Goal: Transaction & Acquisition: Book appointment/travel/reservation

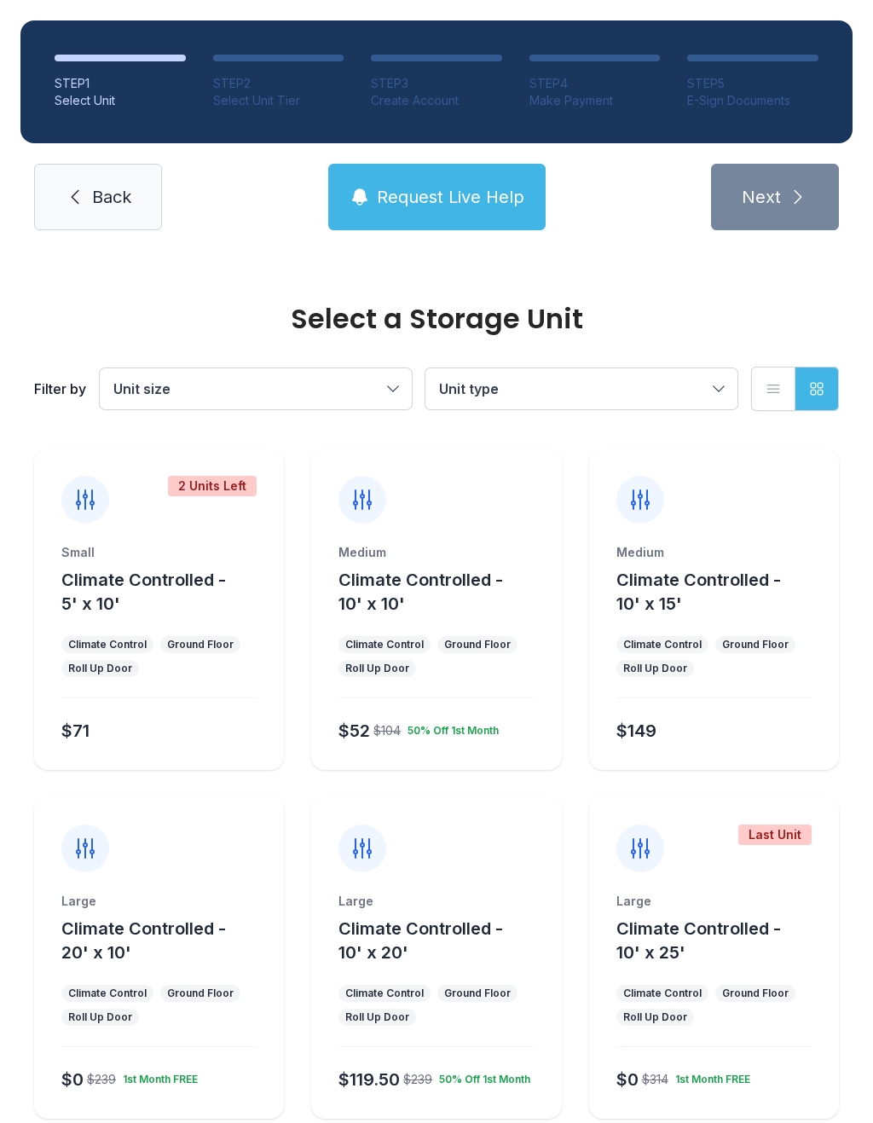
click at [776, 568] on button "Climate Controlled - 10' x 15'" at bounding box center [725, 592] width 216 height 48
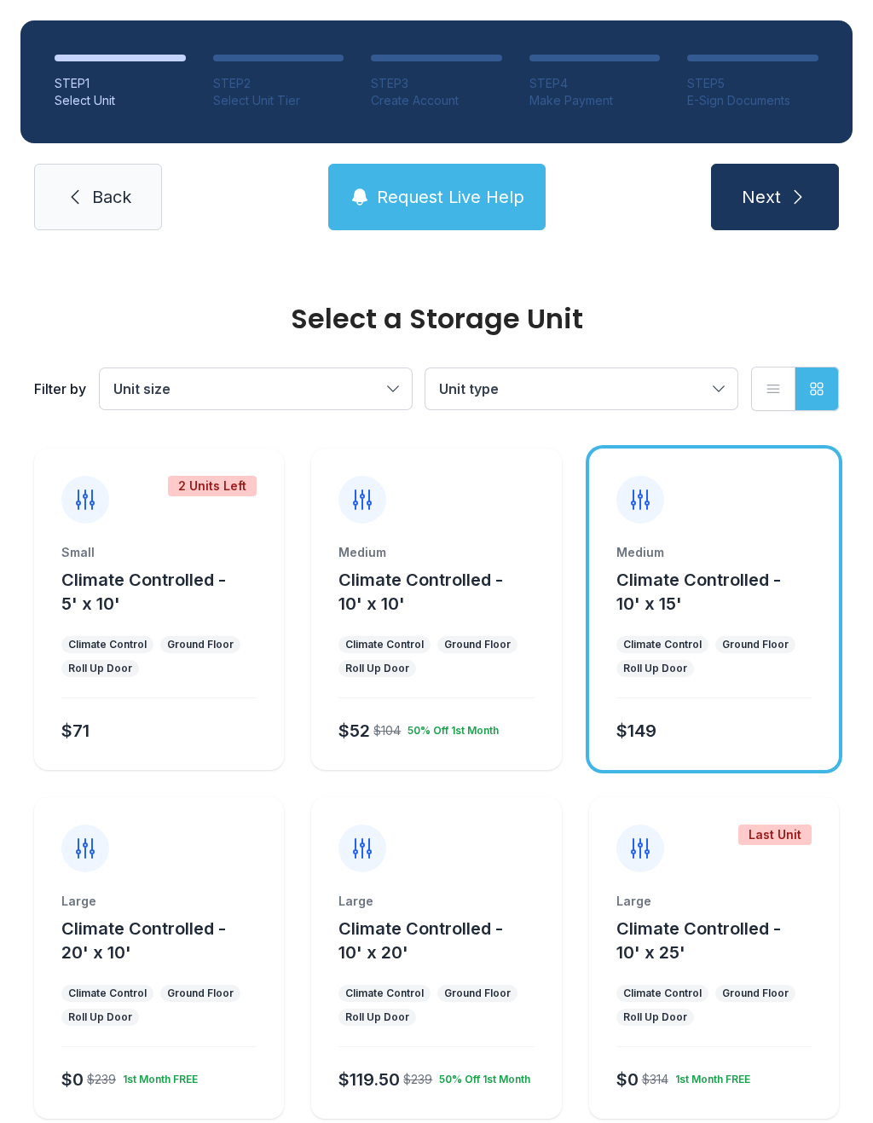
click at [762, 213] on button "Next" at bounding box center [775, 197] width 128 height 67
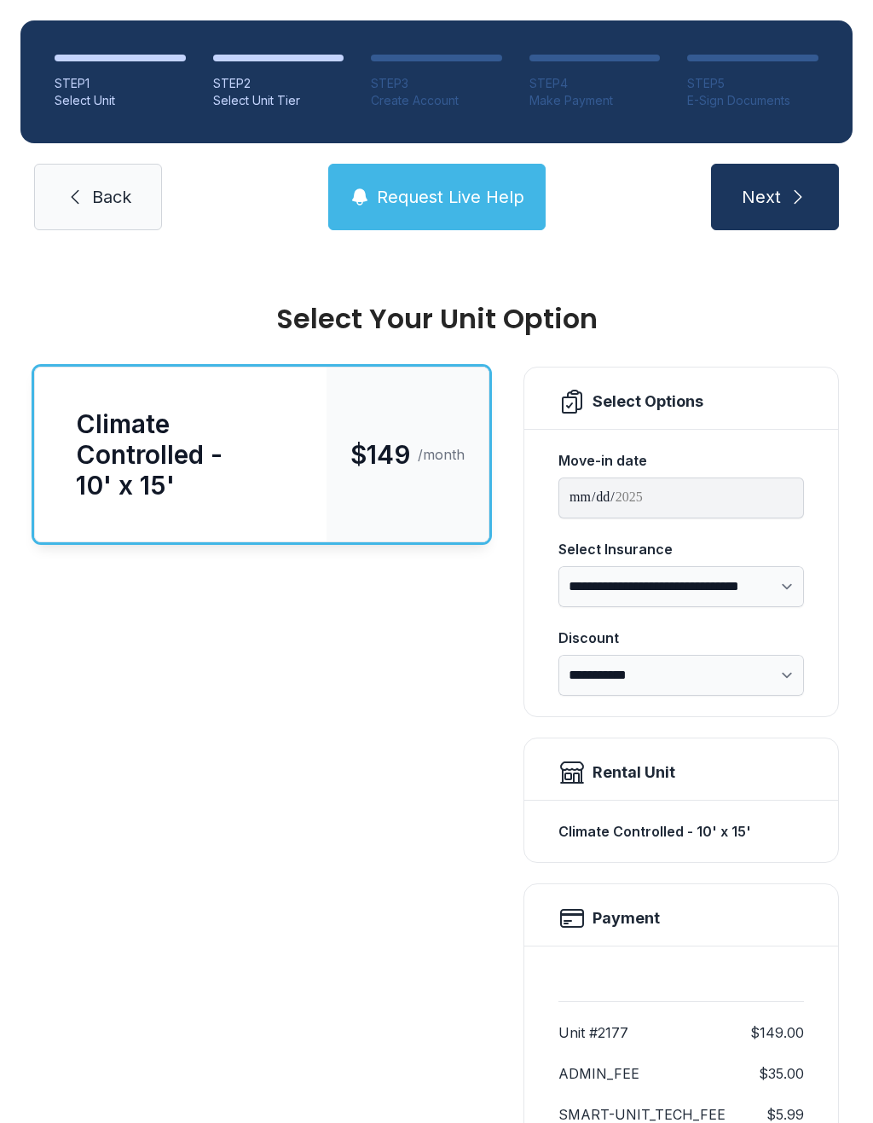
click at [783, 209] on button "Next" at bounding box center [775, 197] width 128 height 67
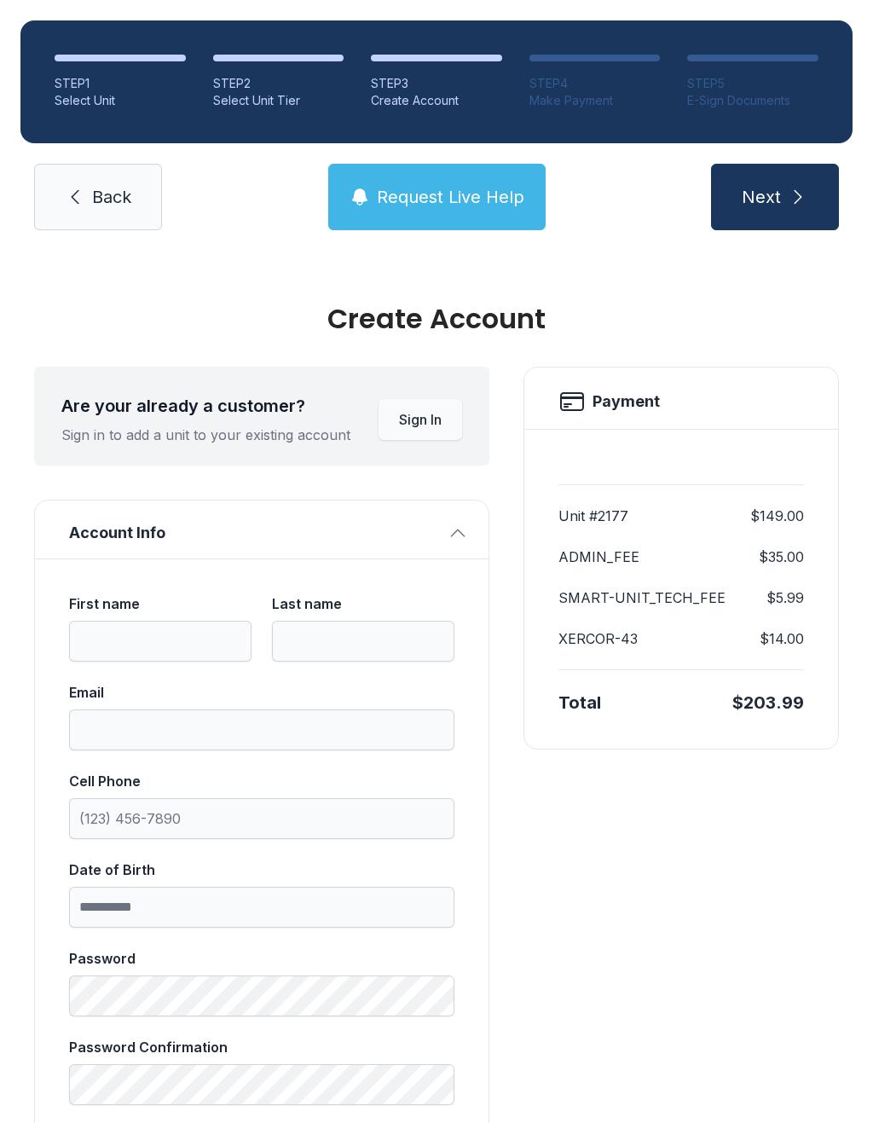
click at [90, 218] on link "Back" at bounding box center [98, 197] width 128 height 67
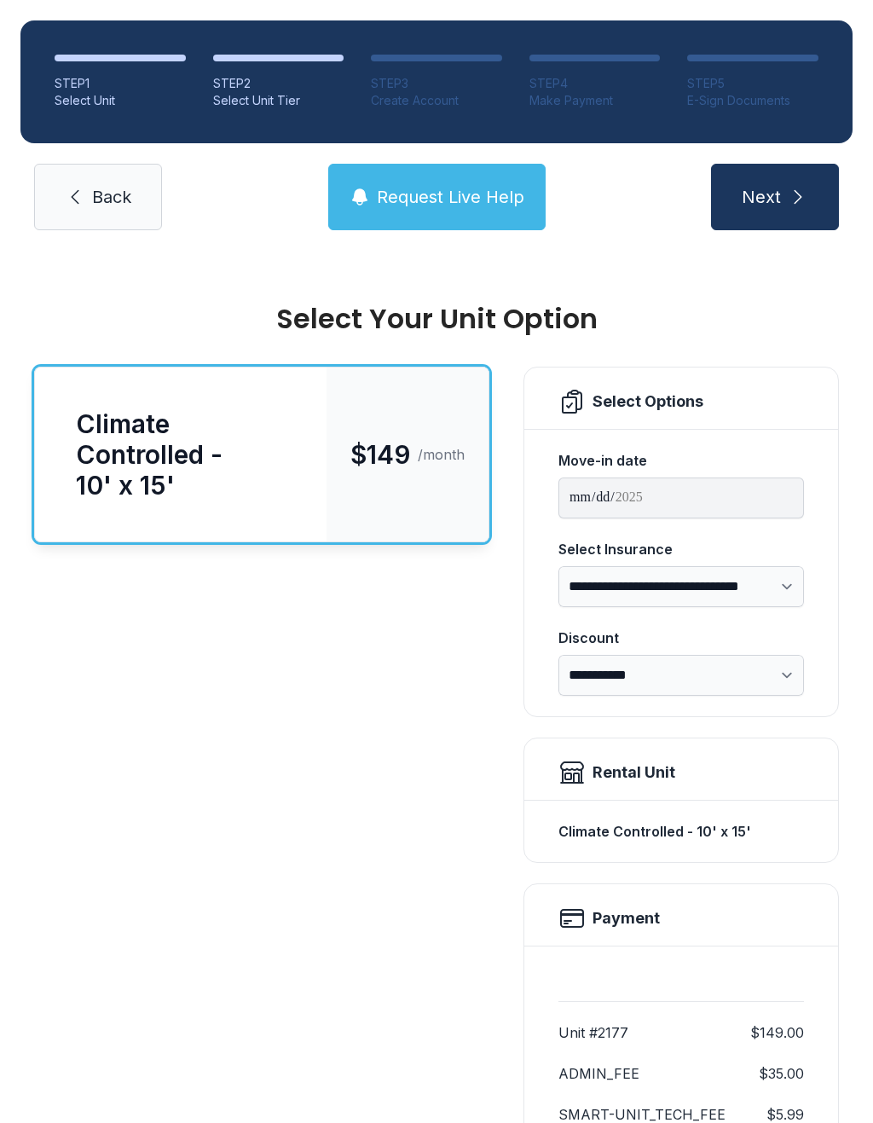
click at [149, 166] on link "Back" at bounding box center [98, 197] width 128 height 67
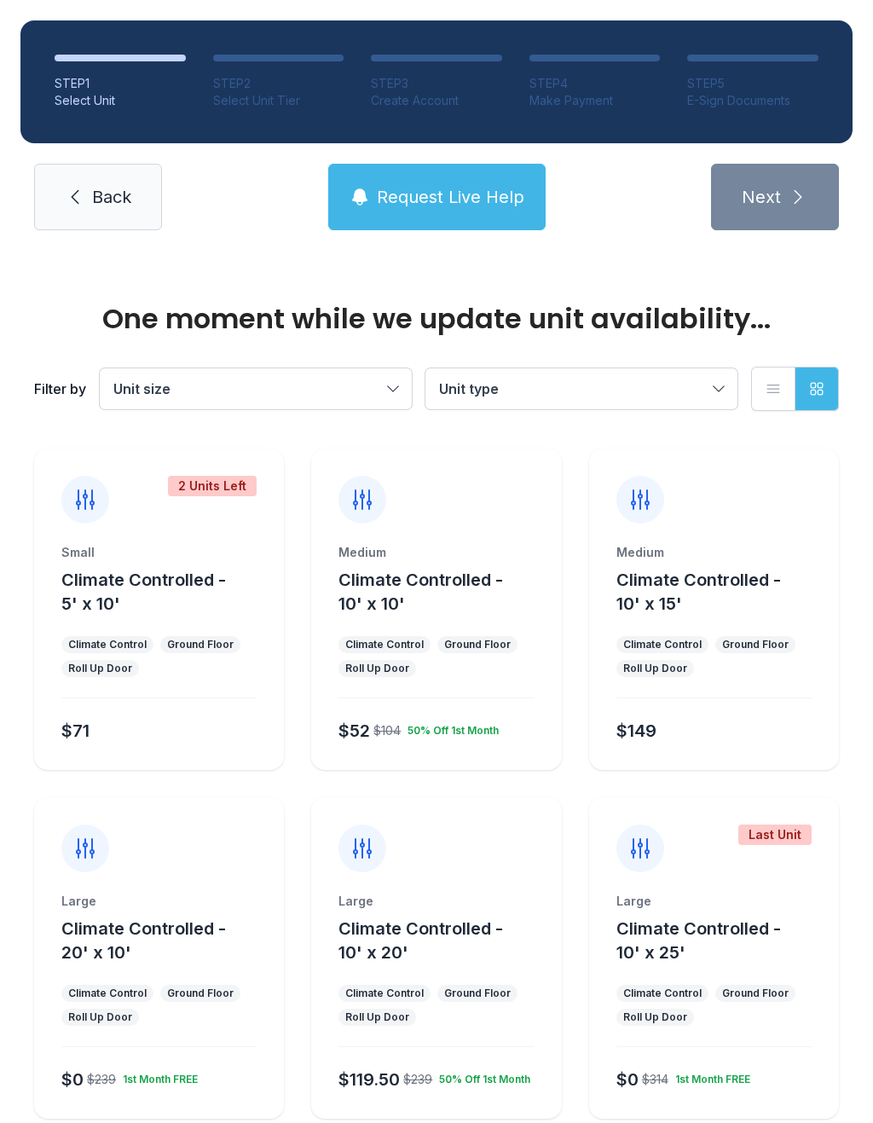
click at [105, 207] on span "Back" at bounding box center [111, 197] width 39 height 24
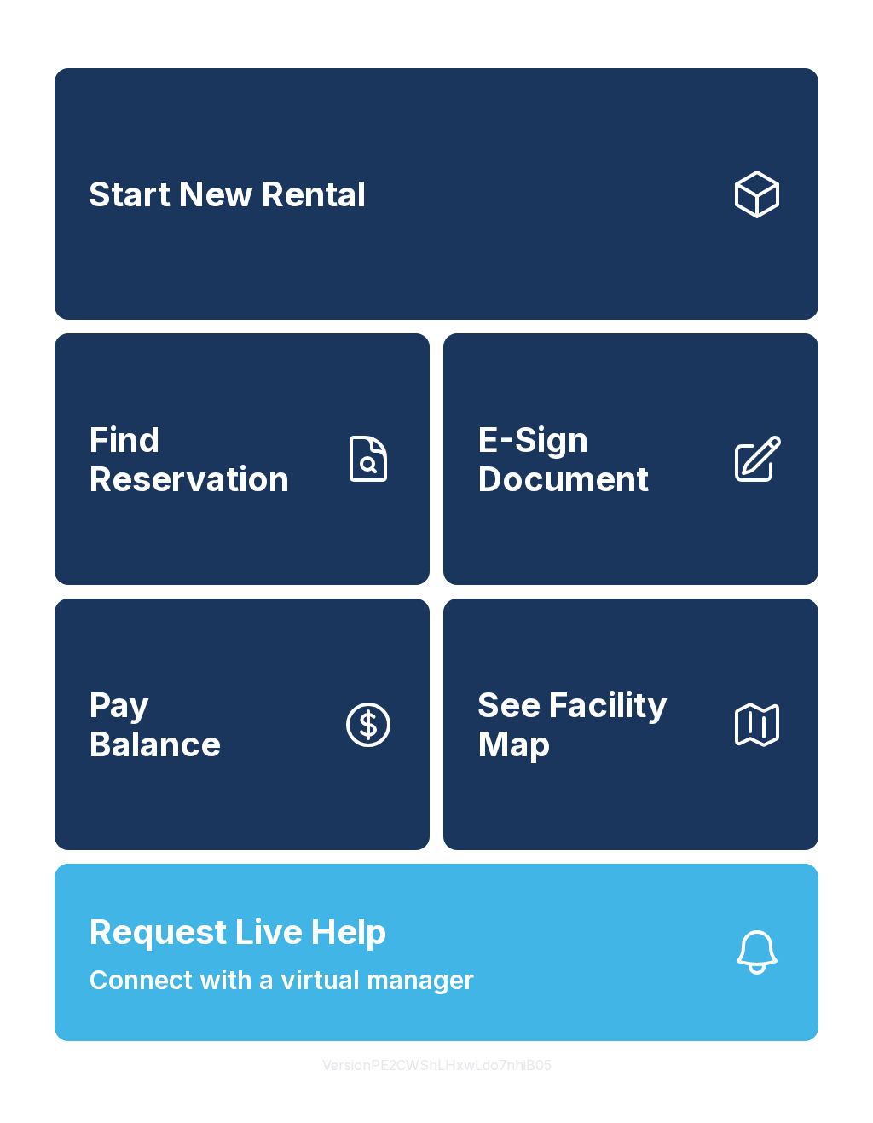
click at [649, 540] on link "E-Sign Document" at bounding box center [630, 459] width 375 height 252
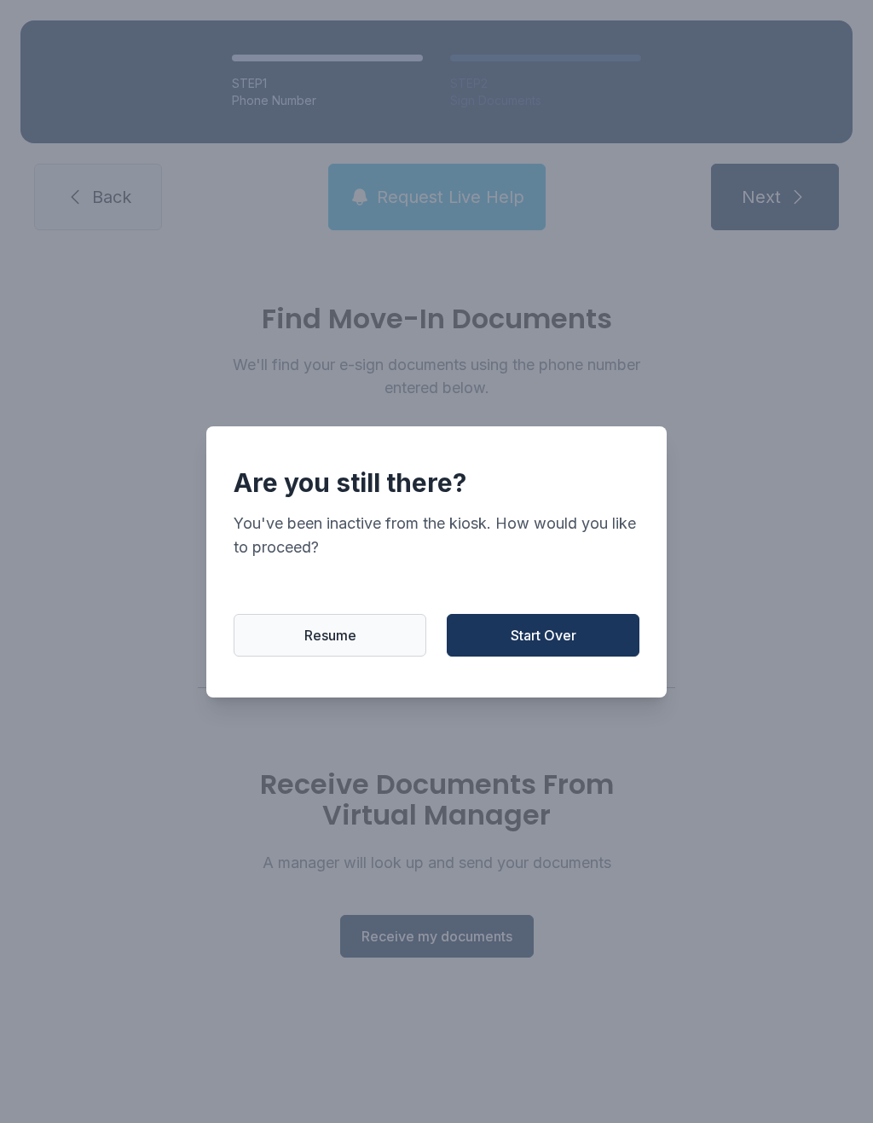
click at [538, 642] on span "Start Over" at bounding box center [544, 635] width 66 height 20
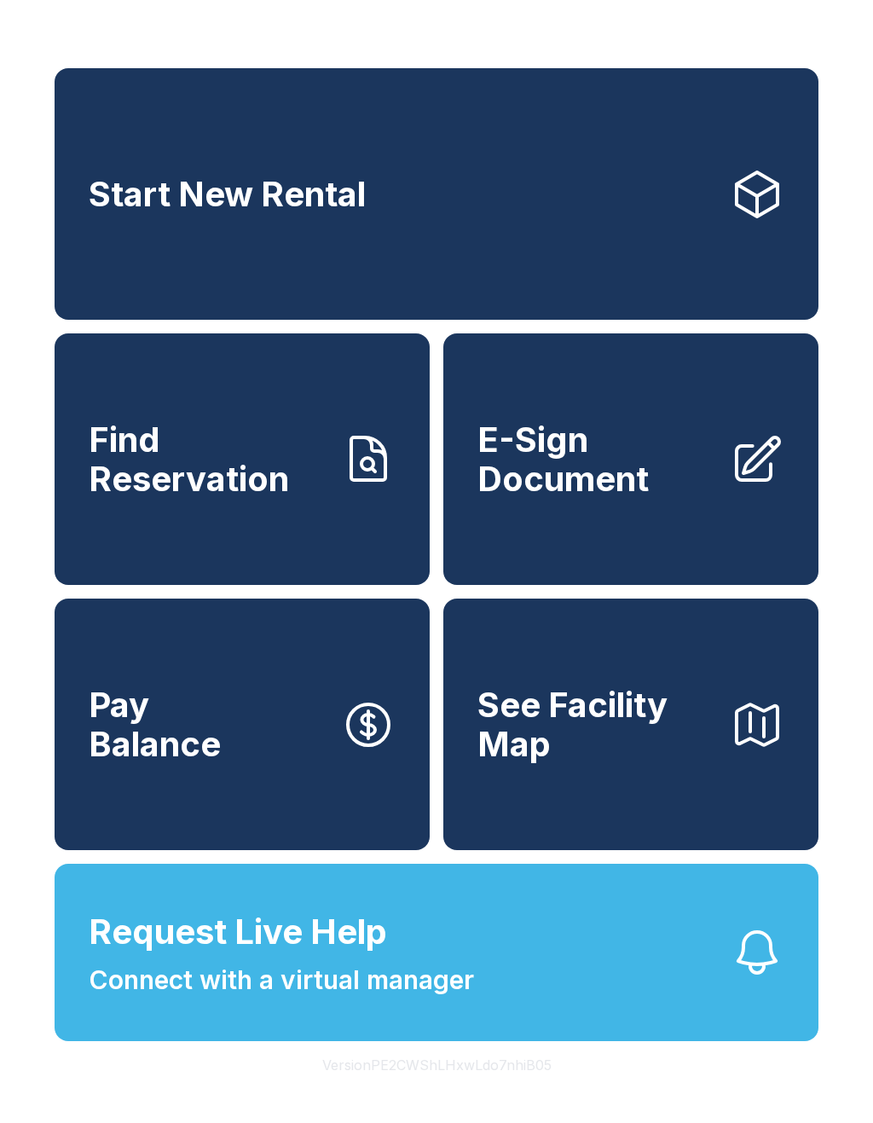
click at [538, 18] on div "Start New Rental Find Reservation E-Sign Document Pay Balance See Facility Map …" at bounding box center [436, 561] width 873 height 1123
